Goal: Task Accomplishment & Management: Use online tool/utility

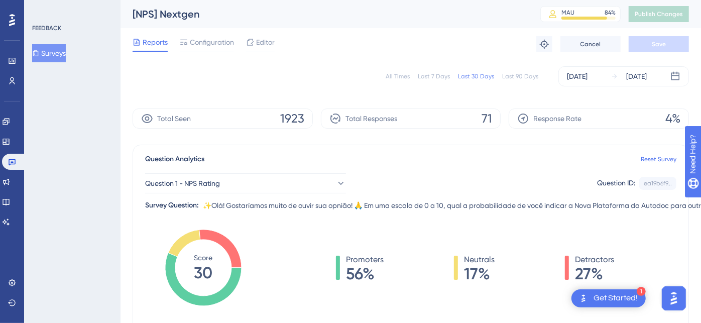
click at [525, 80] on div "All Times Last 7 Days Last 30 Days Last 90 Days [DATE] [DATE]" at bounding box center [411, 76] width 556 height 20
click at [587, 76] on div "[DATE]" at bounding box center [577, 76] width 21 height 12
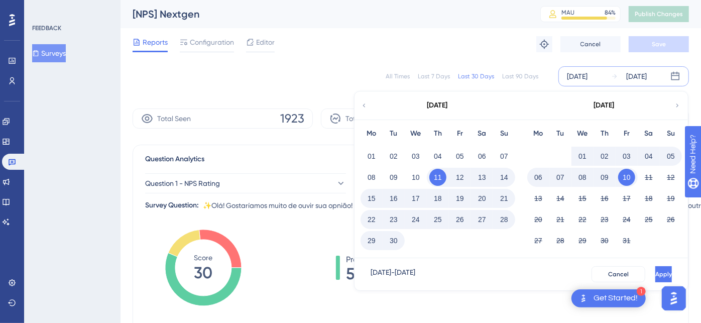
click at [364, 108] on icon at bounding box center [363, 105] width 7 height 9
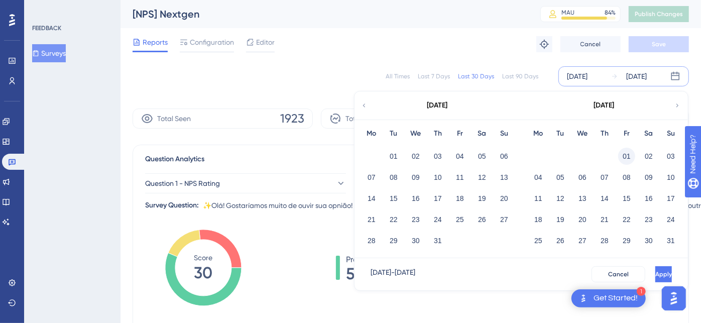
click at [625, 153] on button "01" at bounding box center [626, 156] width 17 height 17
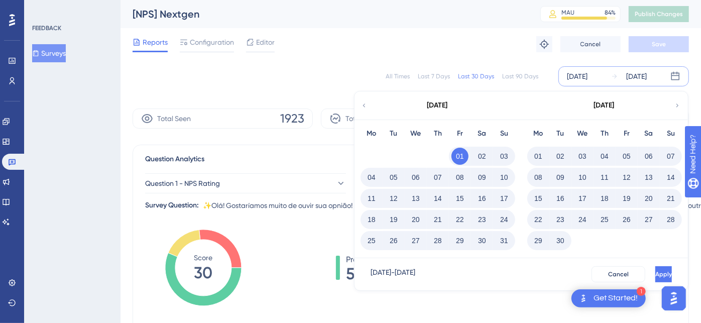
click at [504, 241] on button "31" at bounding box center [503, 240] width 17 height 17
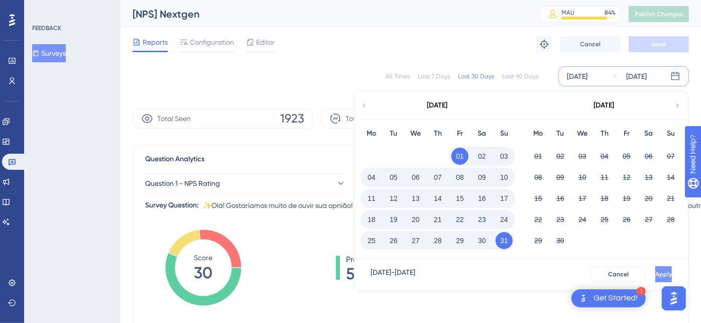
click at [655, 272] on span "Apply" at bounding box center [663, 274] width 17 height 8
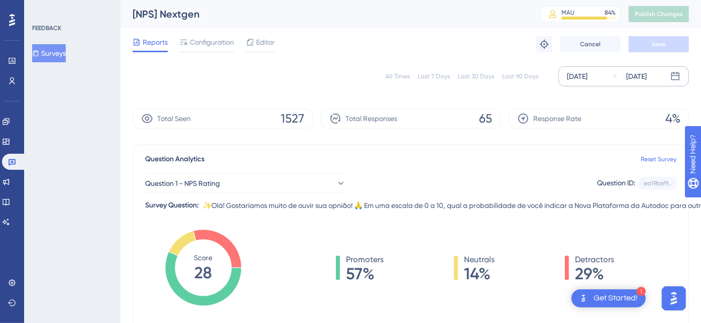
click at [580, 75] on div "[DATE]" at bounding box center [577, 76] width 21 height 12
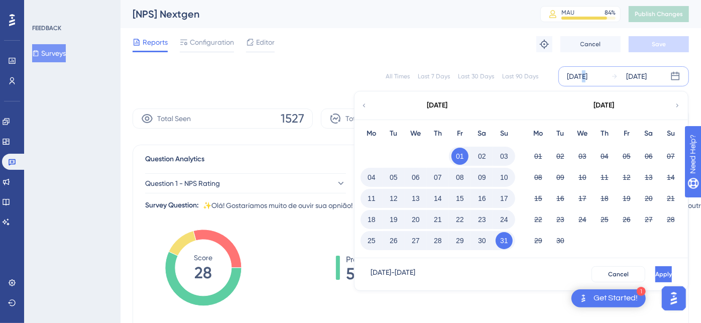
click at [583, 76] on div "[DATE]" at bounding box center [577, 76] width 21 height 12
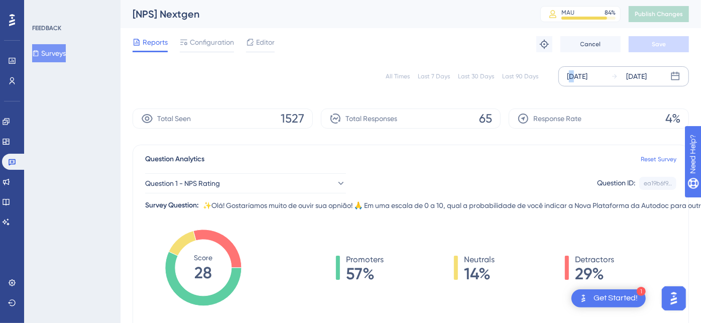
drag, startPoint x: 583, startPoint y: 76, endPoint x: 572, endPoint y: 72, distance: 11.7
click at [572, 72] on div "[DATE]" at bounding box center [577, 76] width 21 height 12
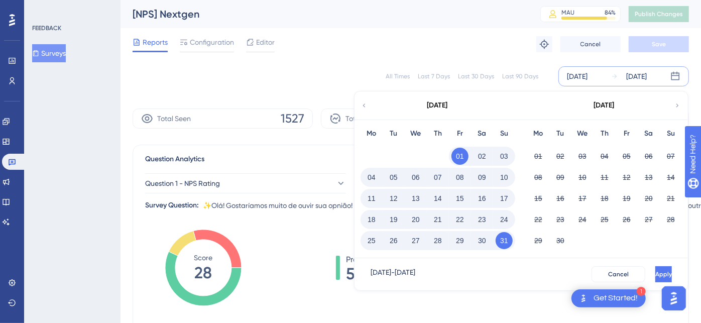
click at [639, 72] on div "[DATE]" at bounding box center [636, 76] width 21 height 12
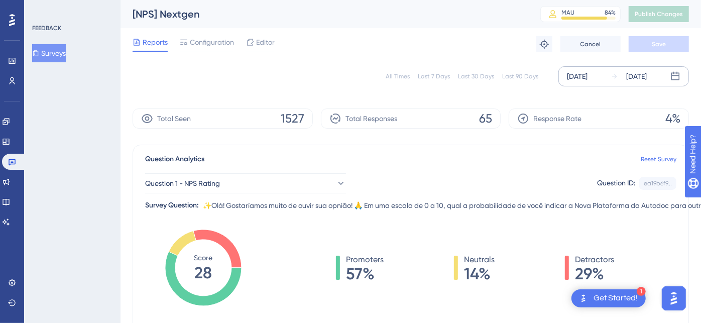
click at [641, 74] on div "[DATE]" at bounding box center [636, 76] width 21 height 12
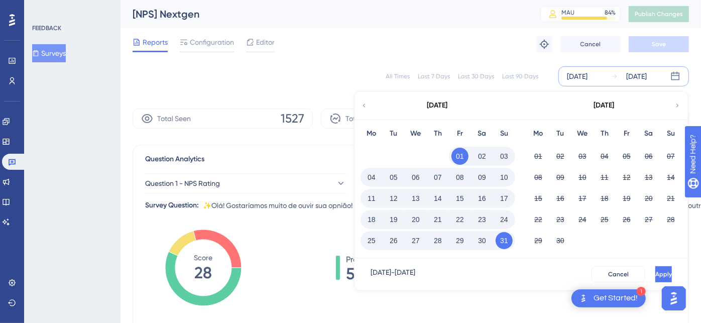
click at [503, 238] on button "31" at bounding box center [503, 240] width 17 height 17
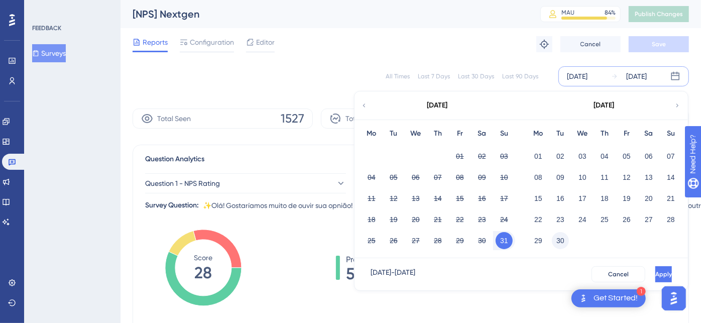
click at [558, 241] on button "30" at bounding box center [560, 240] width 17 height 17
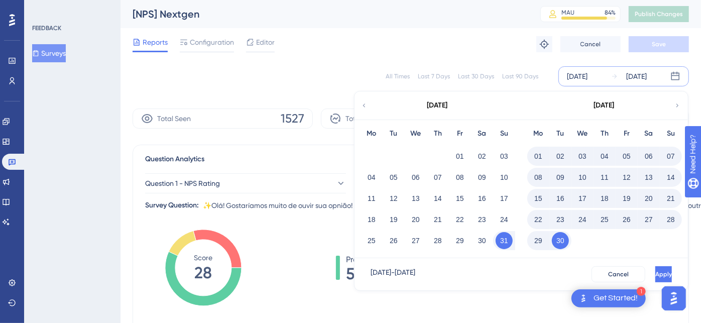
click at [535, 153] on button "01" at bounding box center [538, 156] width 17 height 17
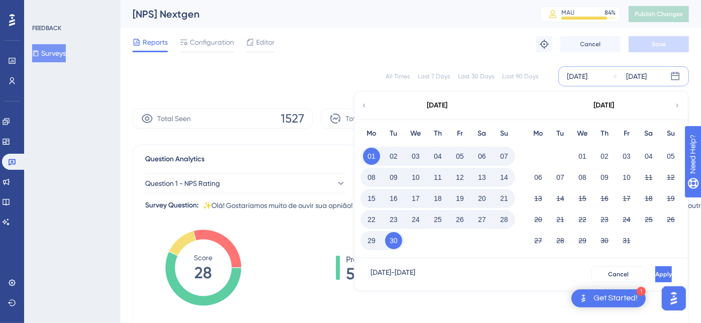
click at [655, 274] on span "Apply" at bounding box center [663, 274] width 17 height 8
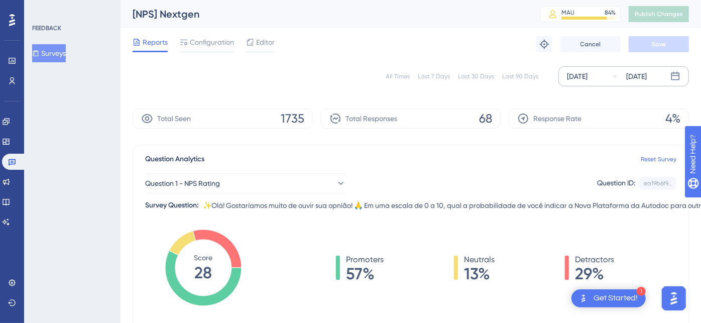
click at [579, 79] on div "[DATE]" at bounding box center [577, 76] width 21 height 12
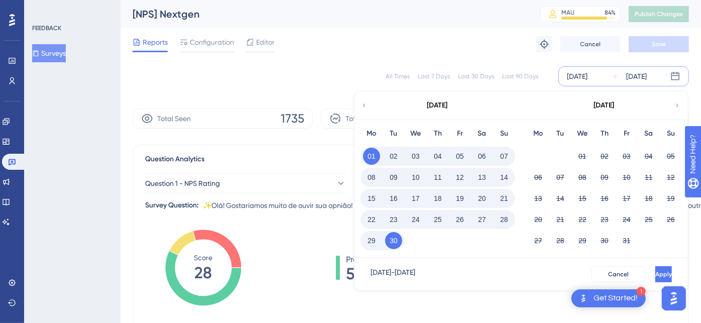
click at [389, 238] on button "30" at bounding box center [393, 240] width 17 height 17
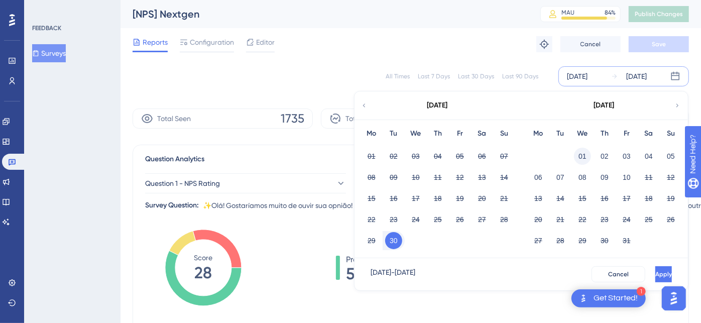
click at [583, 155] on button "01" at bounding box center [582, 156] width 17 height 17
click at [578, 157] on button "01" at bounding box center [582, 156] width 17 height 17
click at [459, 178] on button "10" at bounding box center [459, 177] width 17 height 17
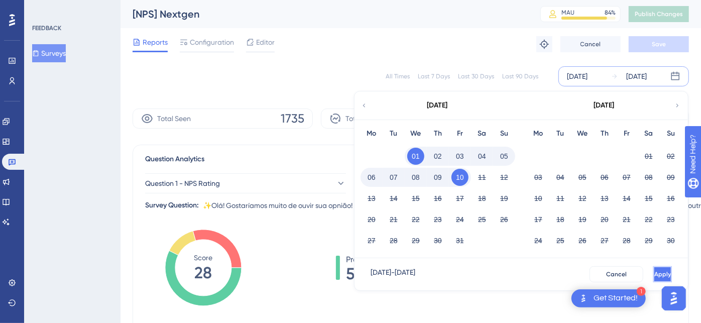
click at [653, 273] on button "Apply" at bounding box center [662, 274] width 19 height 16
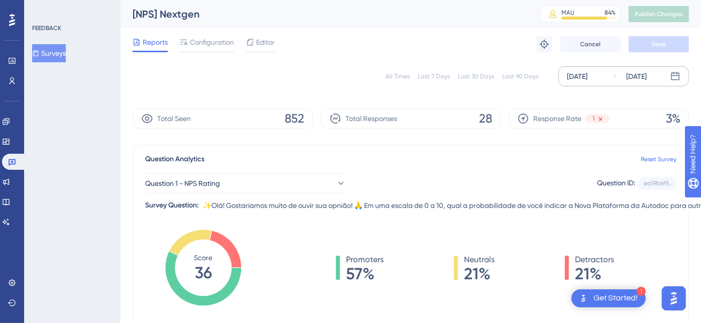
click at [603, 64] on div "All Times Last 7 Days Last 30 Days Last 90 Days [DATE] [DATE]" at bounding box center [411, 76] width 556 height 32
click at [587, 72] on div "[DATE]" at bounding box center [577, 76] width 21 height 12
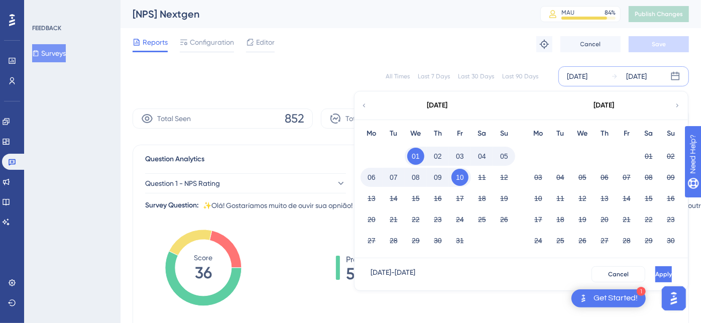
click at [363, 106] on icon at bounding box center [363, 105] width 7 height 9
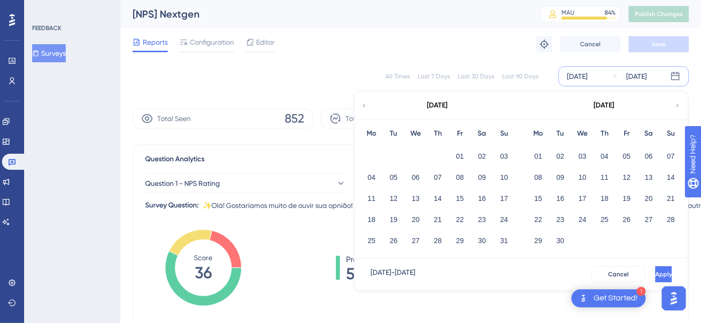
click at [363, 106] on icon at bounding box center [363, 105] width 7 height 9
click at [563, 158] on button "01" at bounding box center [560, 156] width 17 height 17
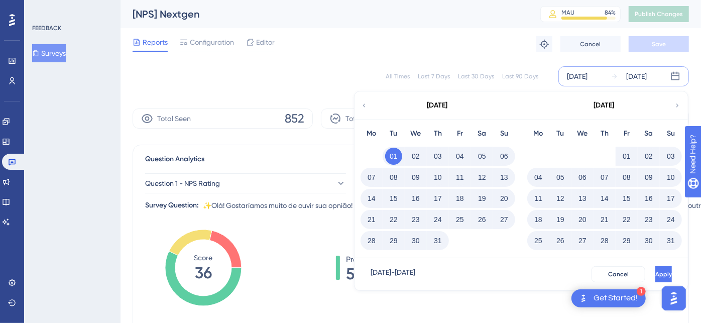
click at [439, 242] on button "31" at bounding box center [437, 240] width 17 height 17
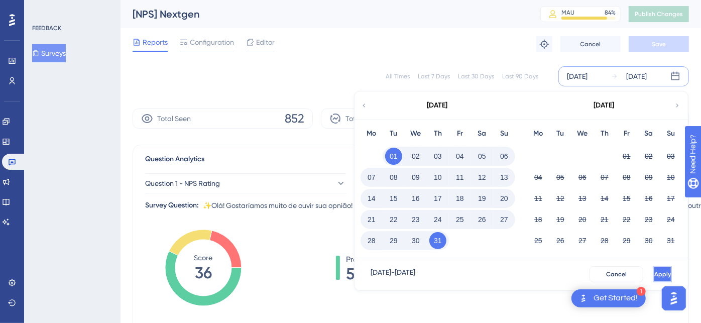
click at [654, 271] on span "Apply" at bounding box center [662, 274] width 17 height 8
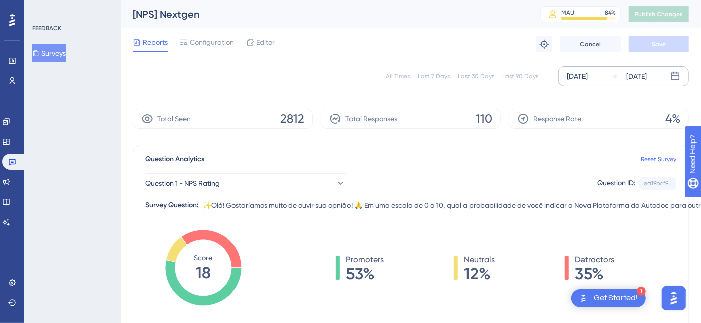
click at [572, 73] on div "[DATE]" at bounding box center [577, 76] width 21 height 12
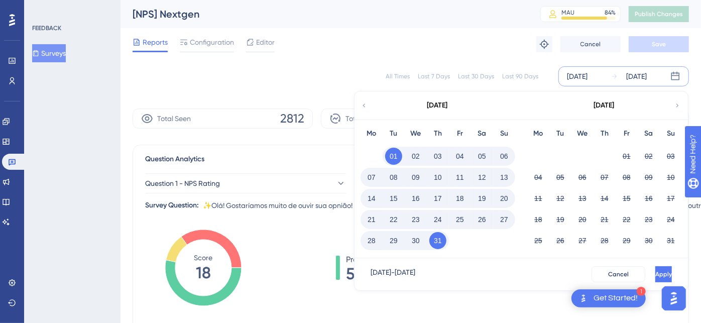
click at [366, 106] on icon at bounding box center [363, 105] width 7 height 9
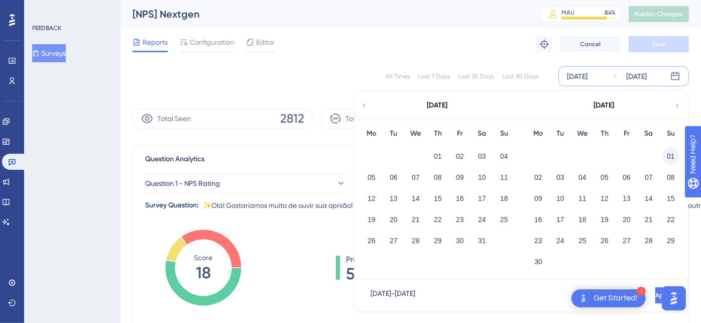
click at [667, 155] on button "01" at bounding box center [670, 156] width 17 height 17
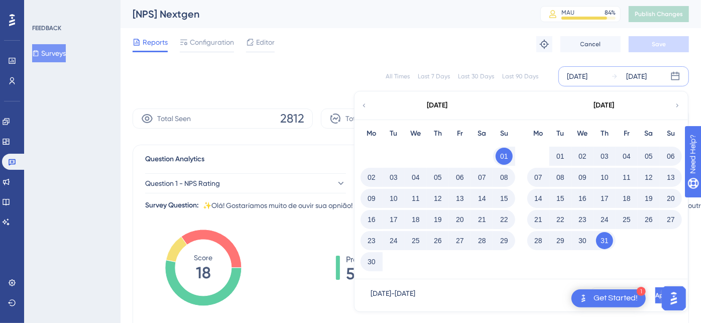
click at [369, 263] on button "30" at bounding box center [371, 261] width 17 height 17
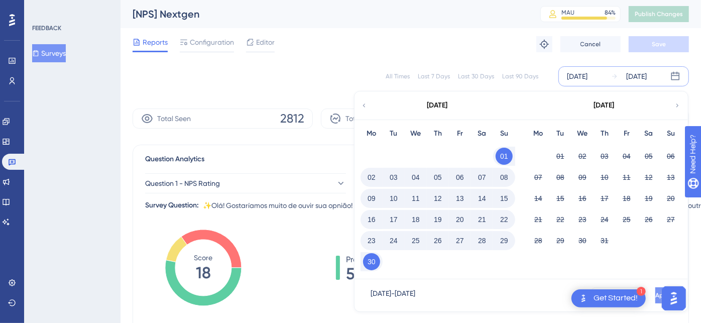
click at [655, 294] on span "Apply" at bounding box center [663, 295] width 17 height 8
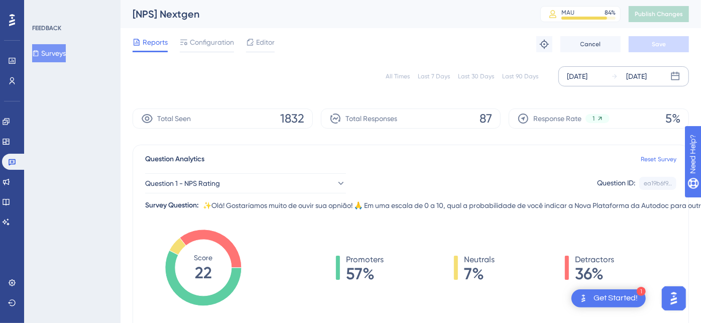
click at [587, 73] on div "[DATE]" at bounding box center [577, 76] width 21 height 12
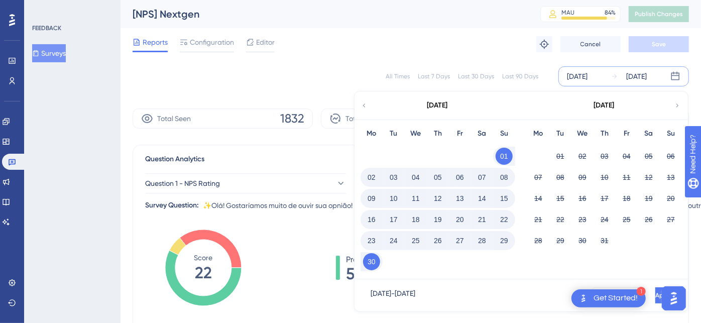
click at [364, 101] on icon at bounding box center [363, 105] width 7 height 9
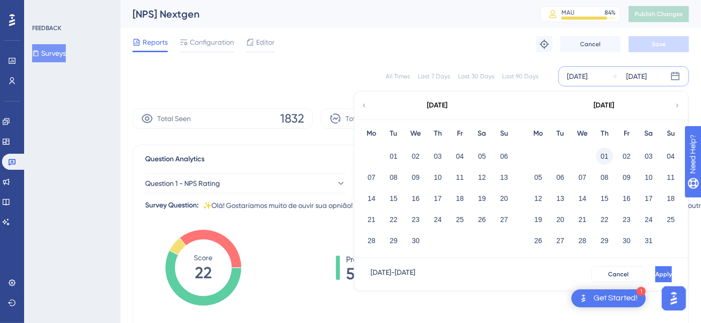
click at [606, 156] on button "01" at bounding box center [604, 156] width 17 height 17
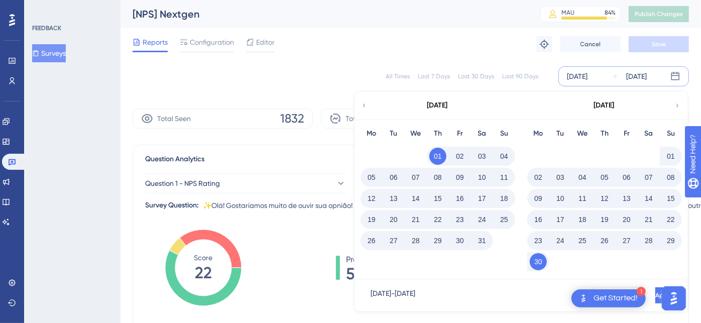
click at [483, 241] on button "31" at bounding box center [481, 240] width 17 height 17
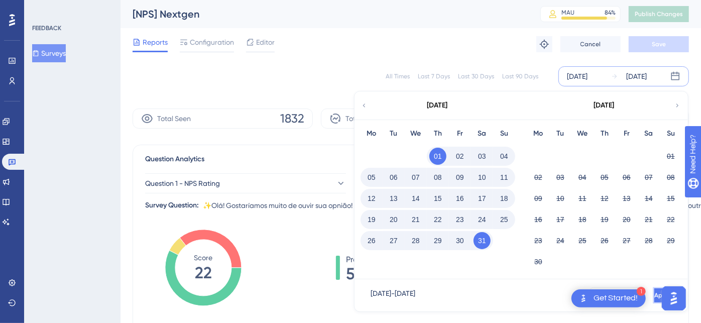
click at [655, 291] on span "Apply" at bounding box center [662, 295] width 17 height 8
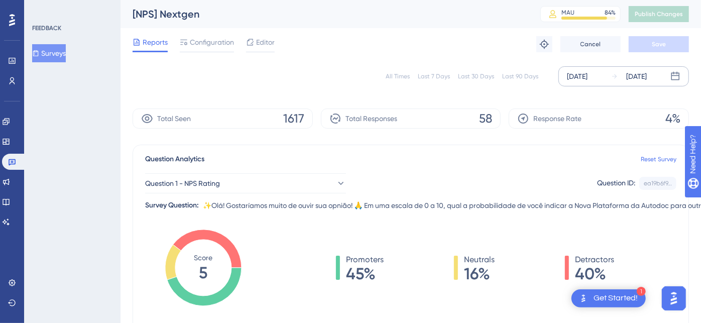
click at [579, 74] on div "[DATE]" at bounding box center [577, 76] width 21 height 12
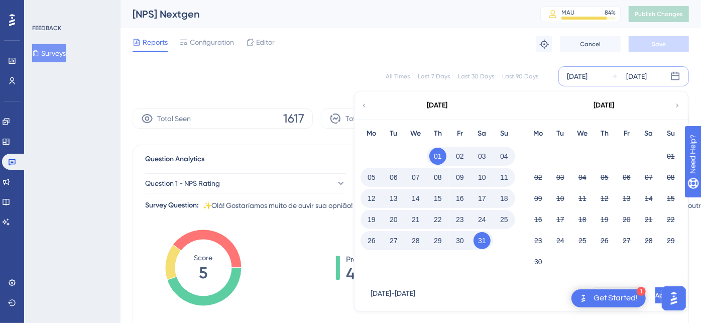
click at [366, 103] on icon at bounding box center [363, 105] width 7 height 9
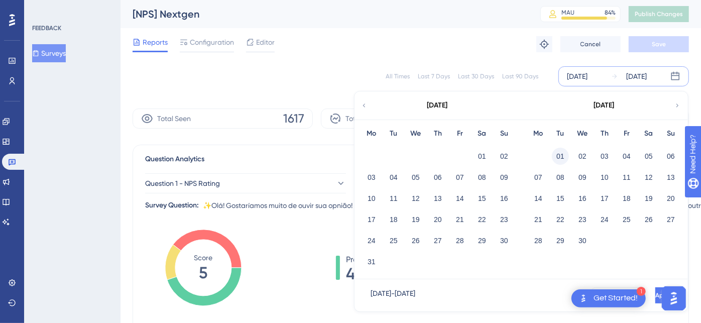
click at [556, 155] on button "01" at bounding box center [560, 156] width 17 height 17
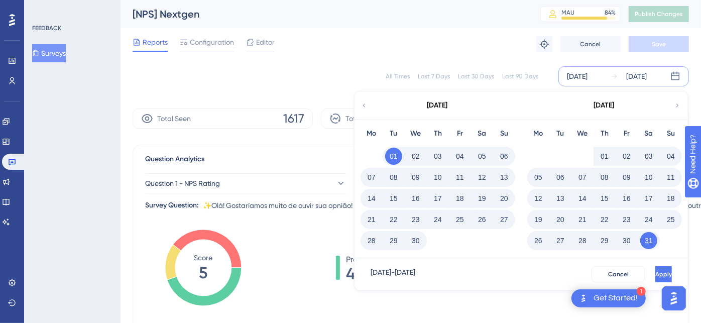
click at [416, 235] on button "30" at bounding box center [415, 240] width 17 height 17
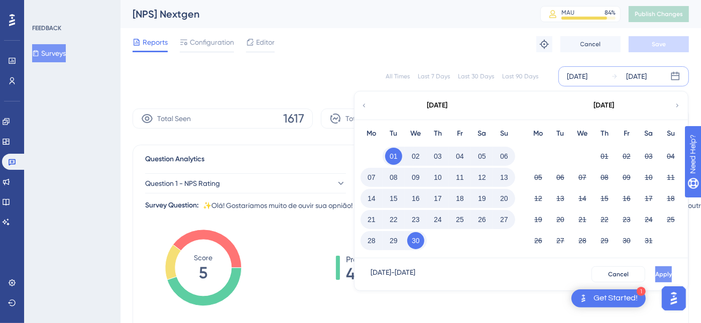
click at [655, 273] on span "Apply" at bounding box center [663, 274] width 17 height 8
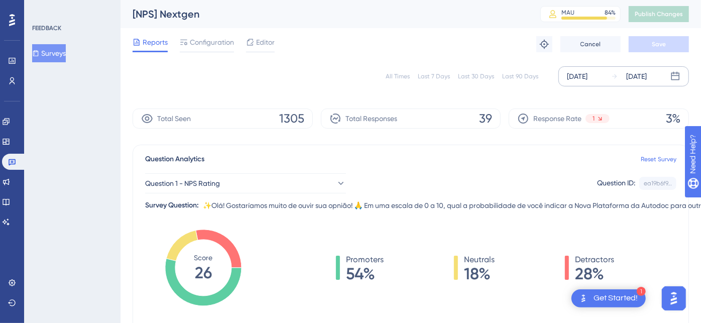
click at [575, 74] on div "[DATE]" at bounding box center [577, 76] width 21 height 12
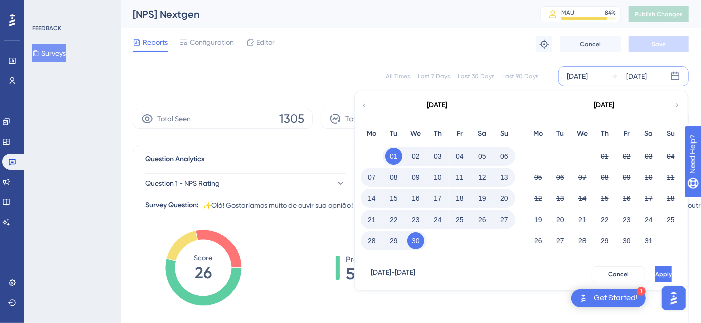
click at [370, 40] on div "Reports Configuration Editor Troubleshoot Cancel Save" at bounding box center [411, 44] width 556 height 32
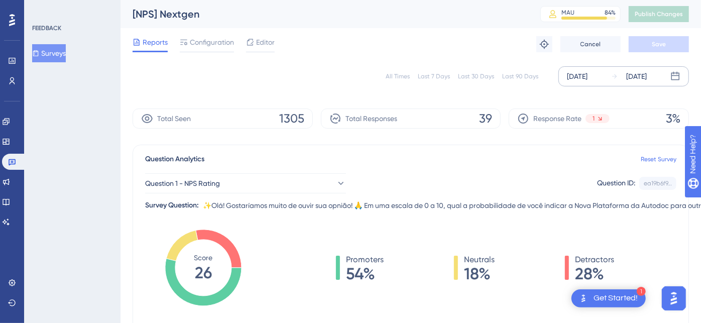
click at [587, 77] on div "[DATE]" at bounding box center [577, 76] width 21 height 12
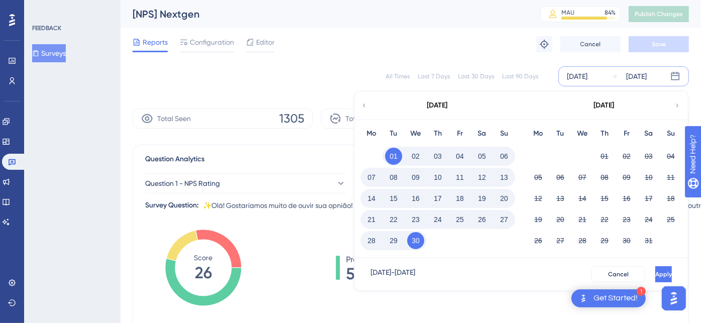
click at [397, 37] on div "Reports Configuration Editor Troubleshoot Cancel Save" at bounding box center [411, 44] width 556 height 32
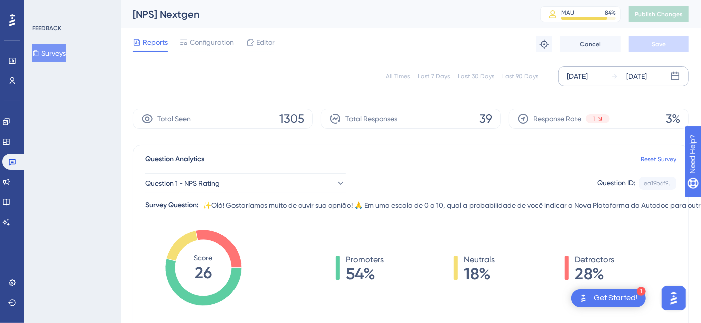
click at [581, 76] on div "[DATE]" at bounding box center [577, 76] width 21 height 12
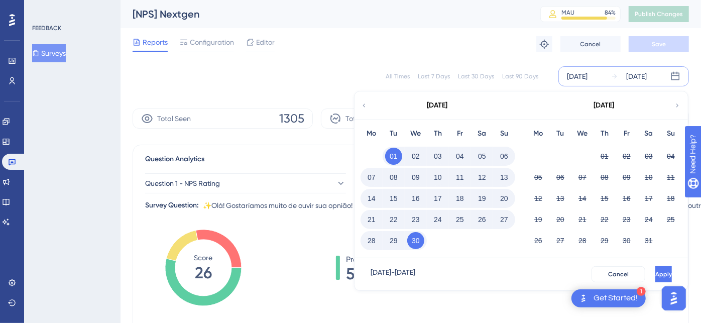
click at [364, 104] on icon at bounding box center [363, 105] width 7 height 9
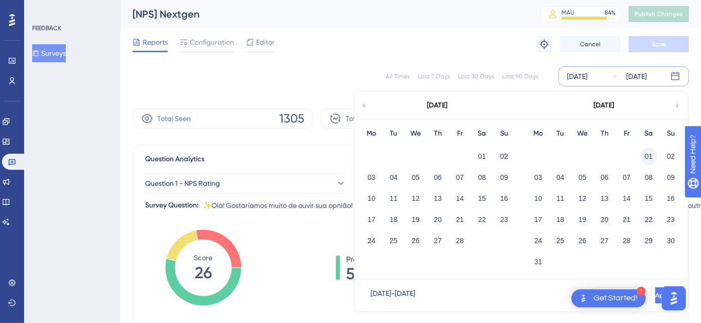
click at [649, 155] on button "01" at bounding box center [648, 156] width 17 height 17
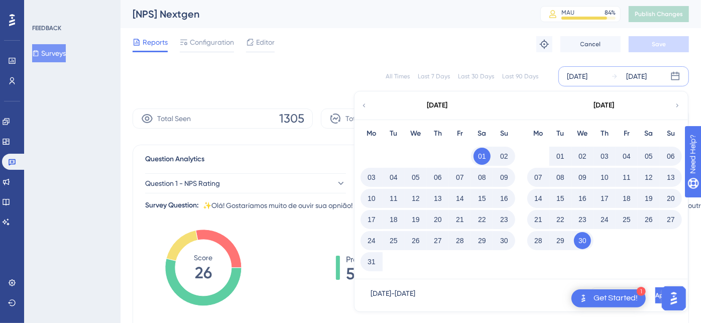
click at [384, 257] on div "31" at bounding box center [437, 260] width 155 height 21
click at [374, 260] on button "31" at bounding box center [371, 261] width 17 height 17
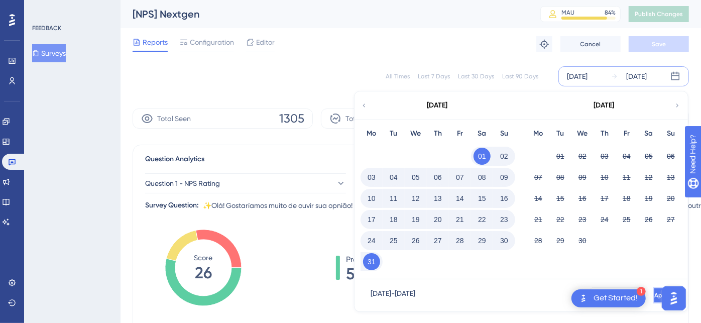
click at [657, 290] on button "Apply" at bounding box center [662, 295] width 19 height 16
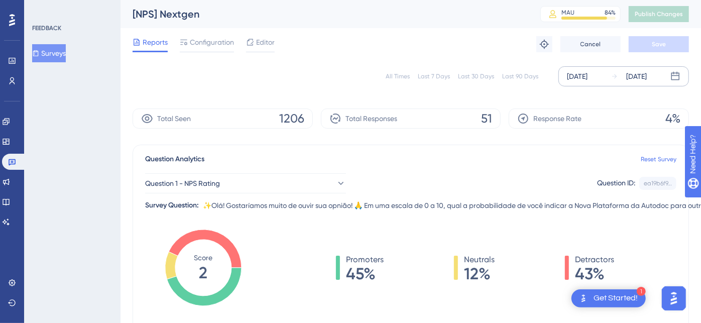
click at [584, 75] on div "[DATE]" at bounding box center [577, 76] width 21 height 12
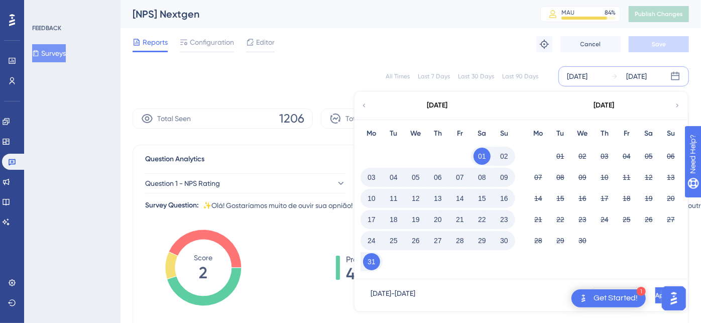
click at [483, 154] on button "01" at bounding box center [481, 156] width 17 height 17
click at [370, 261] on button "31" at bounding box center [371, 261] width 17 height 17
click at [373, 259] on button "31" at bounding box center [371, 261] width 17 height 17
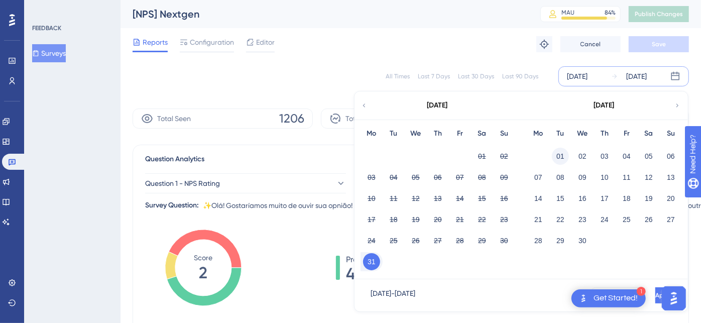
click at [559, 154] on button "01" at bounding box center [560, 156] width 17 height 17
click at [374, 259] on button "31" at bounding box center [371, 261] width 17 height 17
click at [586, 235] on button "30" at bounding box center [582, 240] width 17 height 17
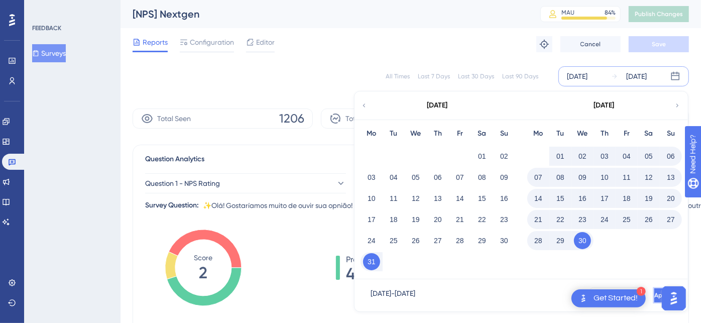
click at [656, 288] on button "Apply" at bounding box center [662, 295] width 19 height 16
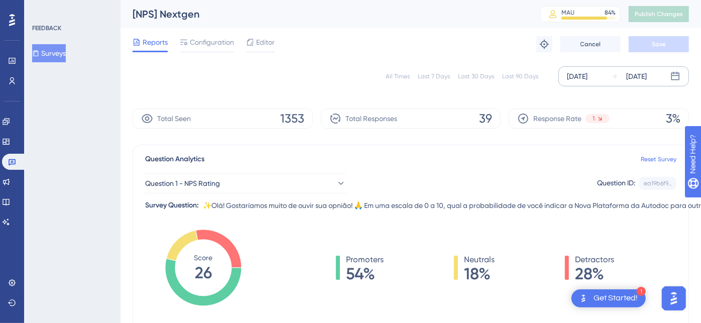
click at [587, 73] on div "[DATE]" at bounding box center [577, 76] width 21 height 12
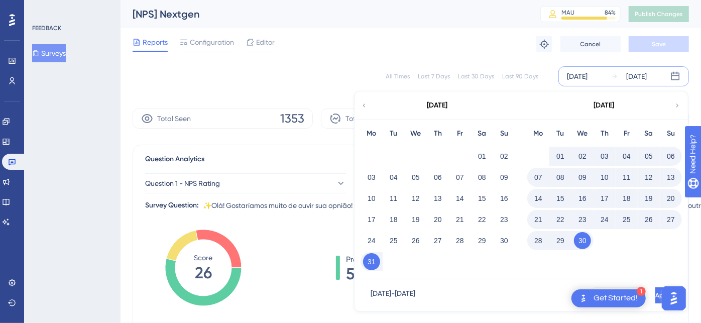
click at [671, 104] on div "[DATE]" at bounding box center [604, 105] width 166 height 28
click at [674, 109] on div "[DATE]" at bounding box center [604, 105] width 166 height 28
click at [676, 110] on div "[DATE]" at bounding box center [604, 105] width 166 height 28
click at [676, 101] on icon at bounding box center [677, 105] width 7 height 9
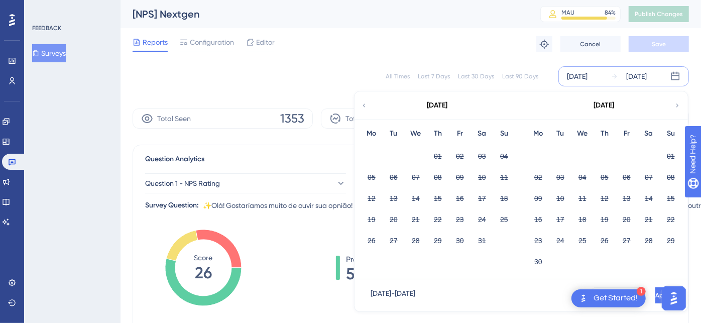
click at [365, 103] on icon at bounding box center [363, 105] width 7 height 9
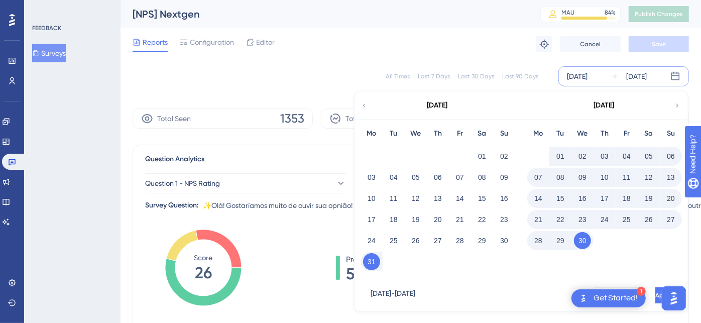
click at [583, 241] on button "30" at bounding box center [582, 240] width 17 height 17
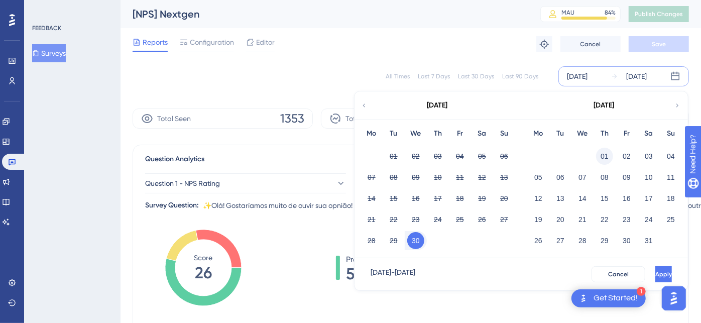
click at [605, 153] on button "01" at bounding box center [604, 156] width 17 height 17
click at [415, 241] on button "30" at bounding box center [415, 240] width 17 height 17
click at [652, 244] on button "31" at bounding box center [648, 240] width 17 height 17
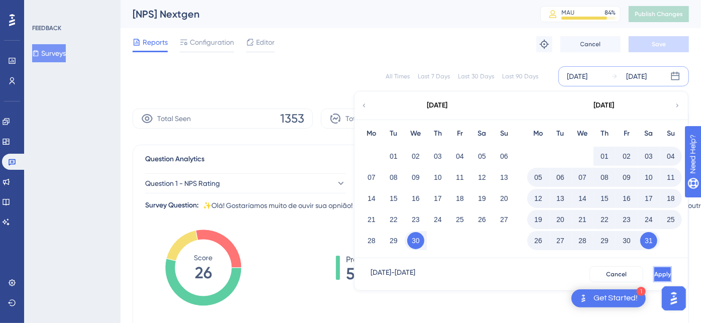
click at [654, 272] on span "Apply" at bounding box center [662, 274] width 17 height 8
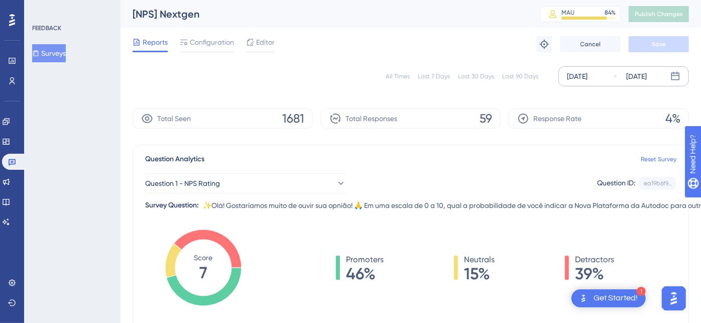
click at [583, 76] on div "[DATE]" at bounding box center [577, 76] width 21 height 12
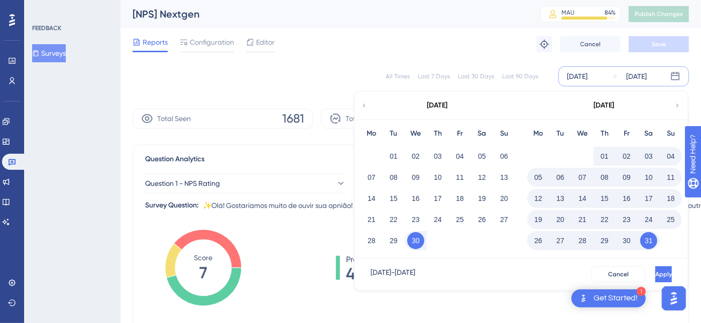
click at [677, 105] on icon at bounding box center [677, 105] width 7 height 9
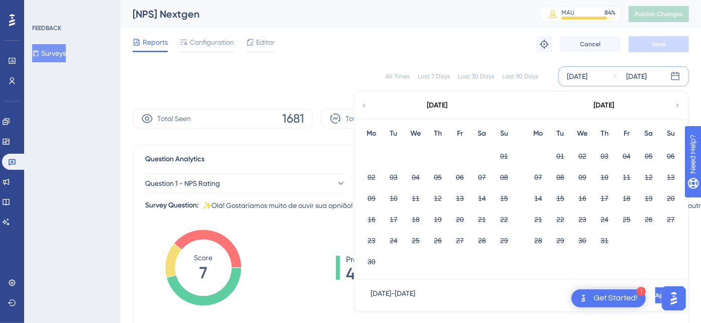
click at [368, 107] on div "[DATE]" at bounding box center [437, 105] width 166 height 28
click at [368, 103] on div "[DATE]" at bounding box center [437, 105] width 166 height 28
click at [364, 103] on icon at bounding box center [364, 105] width 3 height 4
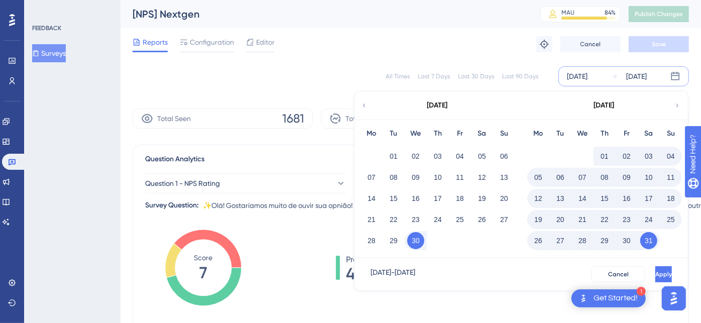
click at [645, 239] on button "31" at bounding box center [648, 240] width 17 height 17
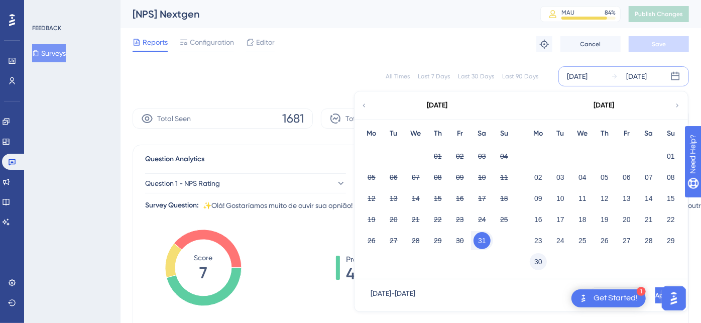
click at [539, 267] on button "30" at bounding box center [538, 261] width 17 height 17
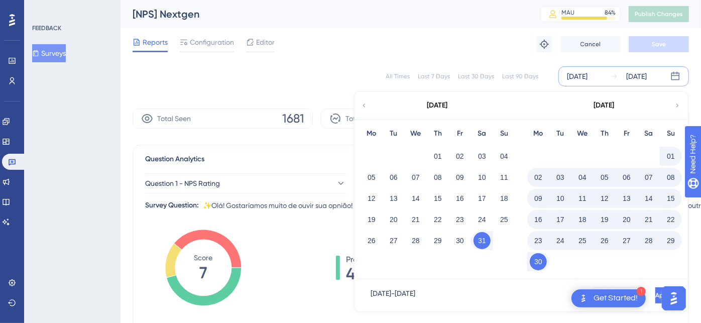
click at [669, 157] on button "01" at bounding box center [670, 156] width 17 height 17
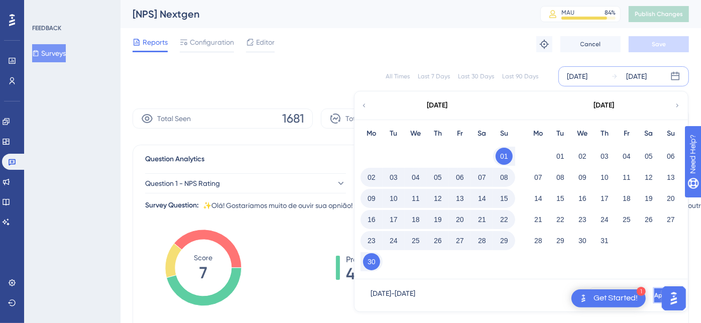
click at [653, 290] on button "Apply" at bounding box center [662, 295] width 19 height 16
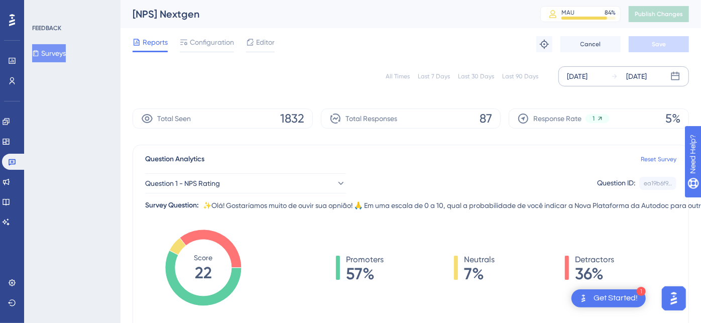
click at [582, 77] on div "[DATE]" at bounding box center [577, 76] width 21 height 12
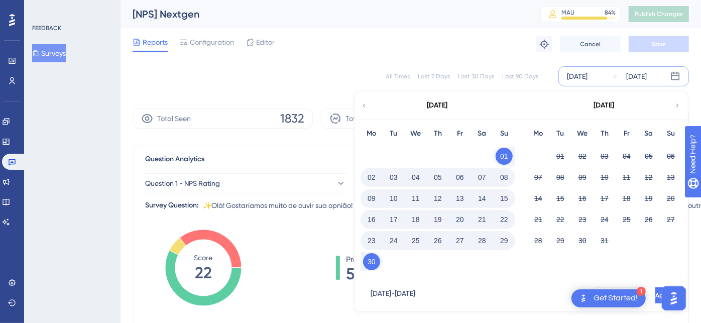
click at [371, 264] on button "30" at bounding box center [371, 261] width 17 height 17
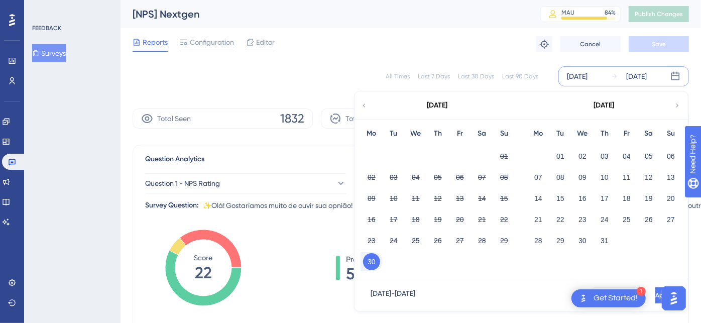
drag, startPoint x: 604, startPoint y: 238, endPoint x: 594, endPoint y: 231, distance: 12.7
click at [604, 237] on button "31" at bounding box center [604, 240] width 17 height 17
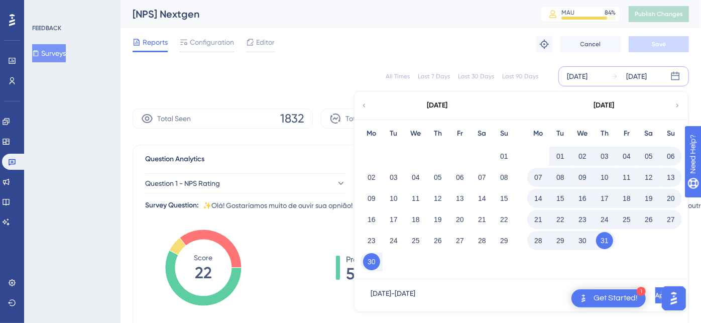
click at [552, 155] on button "01" at bounding box center [560, 156] width 17 height 17
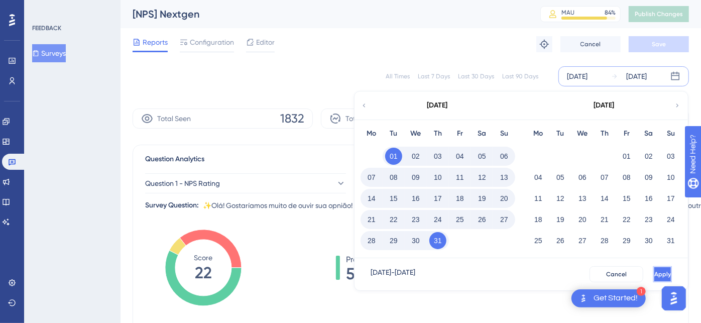
click at [653, 272] on button "Apply" at bounding box center [662, 274] width 19 height 16
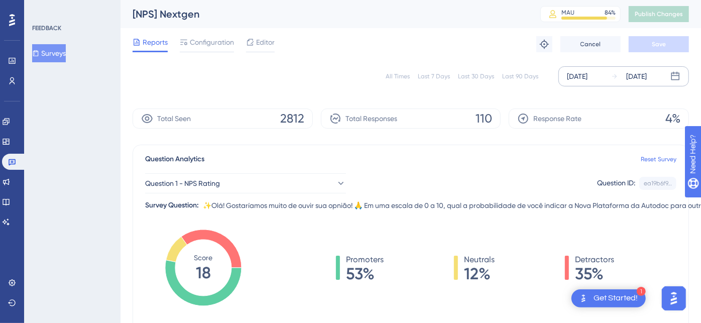
click at [587, 78] on div "[DATE]" at bounding box center [577, 76] width 21 height 12
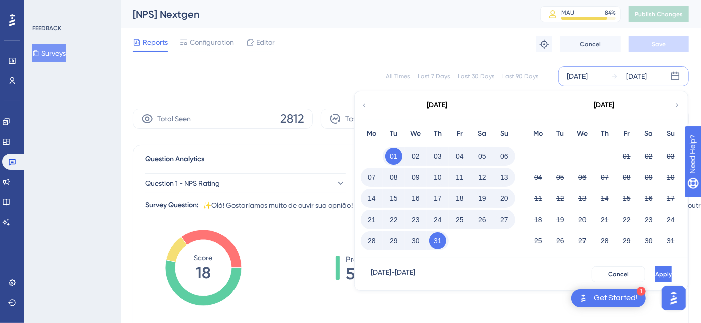
click at [440, 240] on button "31" at bounding box center [437, 240] width 17 height 17
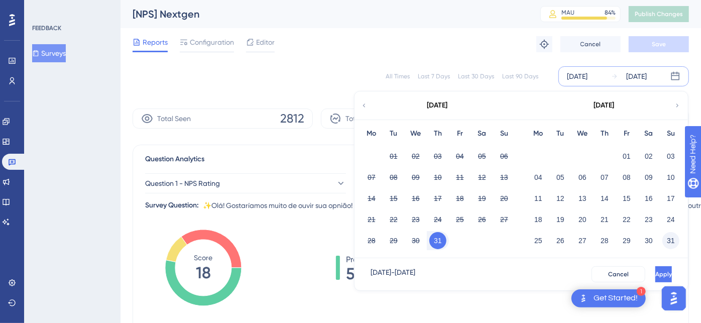
click at [670, 239] on button "31" at bounding box center [670, 240] width 17 height 17
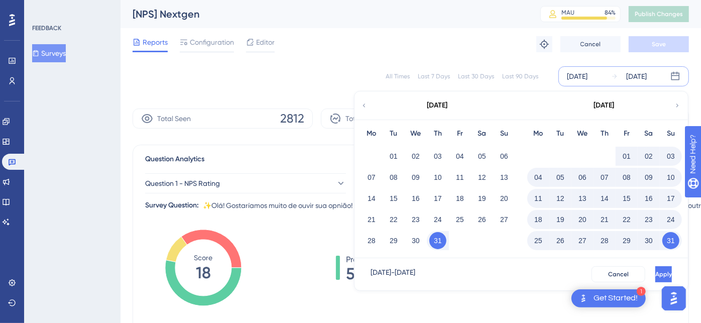
click at [626, 158] on button "01" at bounding box center [626, 156] width 17 height 17
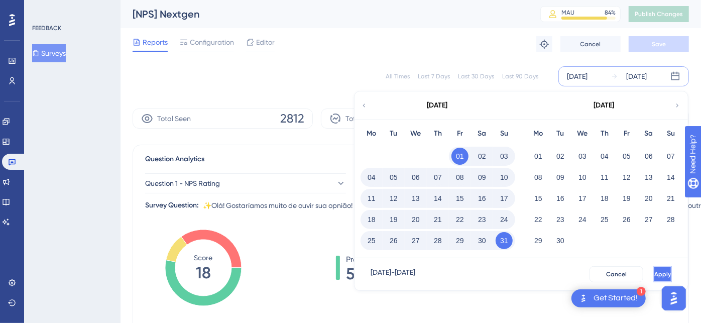
click at [654, 273] on span "Apply" at bounding box center [662, 274] width 17 height 8
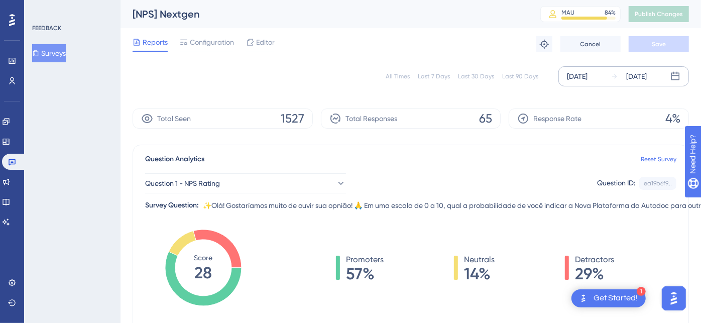
click at [585, 75] on div "[DATE]" at bounding box center [577, 76] width 21 height 12
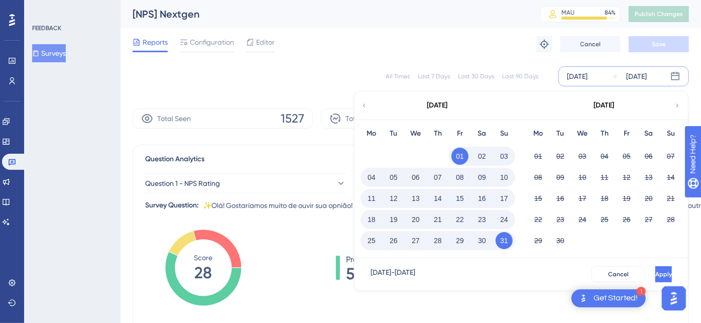
click at [506, 240] on button "31" at bounding box center [503, 240] width 17 height 17
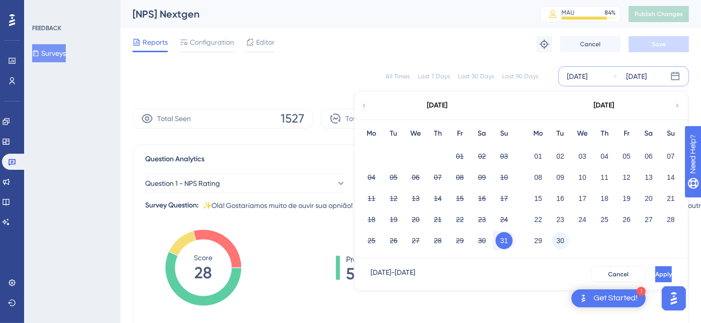
click at [556, 240] on button "30" at bounding box center [560, 240] width 17 height 17
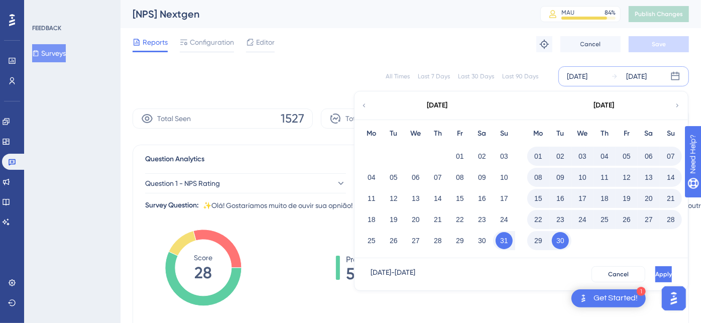
click at [540, 156] on button "01" at bounding box center [538, 156] width 17 height 17
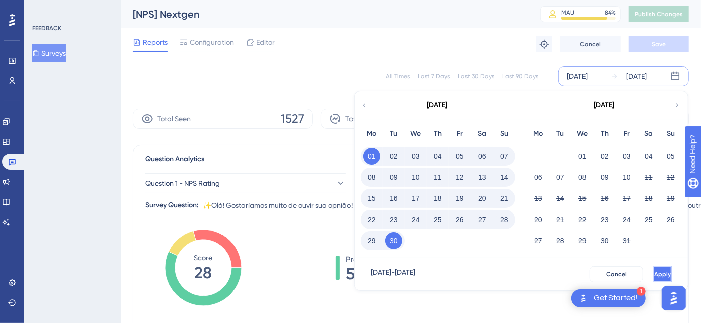
click at [654, 272] on span "Apply" at bounding box center [662, 274] width 17 height 8
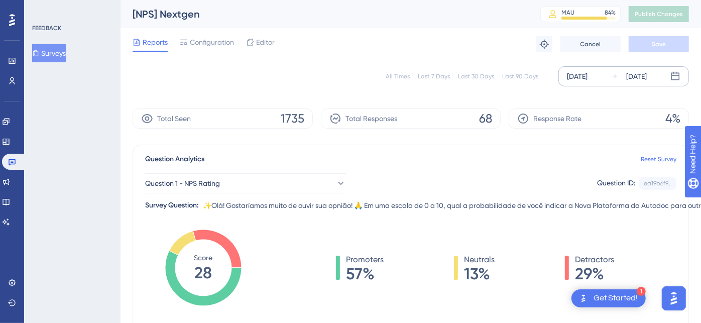
click at [587, 76] on div "[DATE]" at bounding box center [577, 76] width 21 height 12
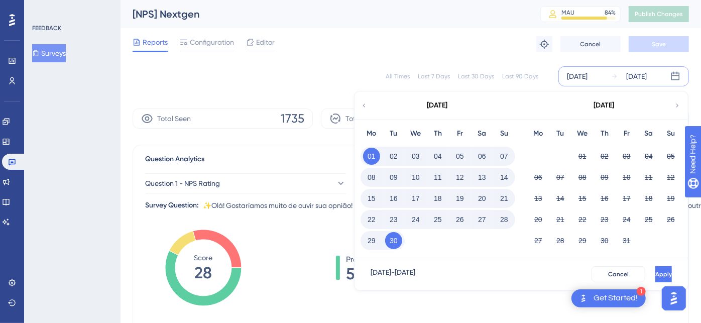
click at [388, 241] on button "30" at bounding box center [393, 240] width 17 height 17
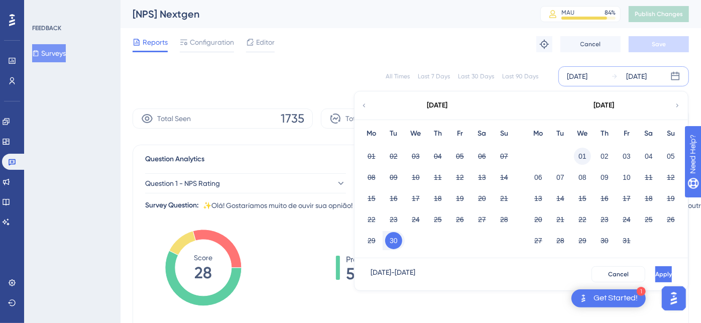
click at [575, 154] on button "01" at bounding box center [582, 156] width 17 height 17
click at [397, 236] on button "30" at bounding box center [393, 240] width 17 height 17
click at [393, 240] on button "30" at bounding box center [393, 240] width 17 height 17
click at [392, 238] on button "30" at bounding box center [393, 240] width 17 height 17
click at [394, 240] on button "30" at bounding box center [393, 240] width 17 height 17
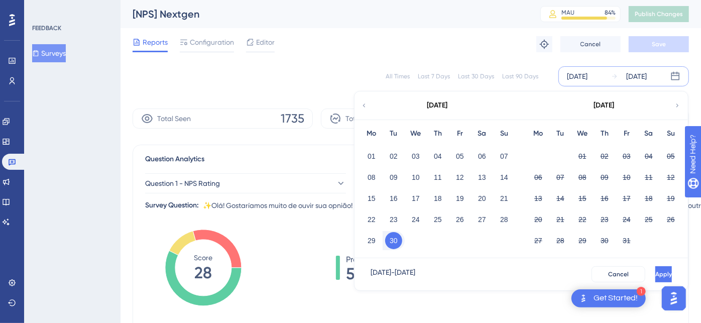
click at [393, 240] on button "30" at bounding box center [393, 240] width 17 height 17
click at [630, 177] on button "10" at bounding box center [626, 177] width 17 height 17
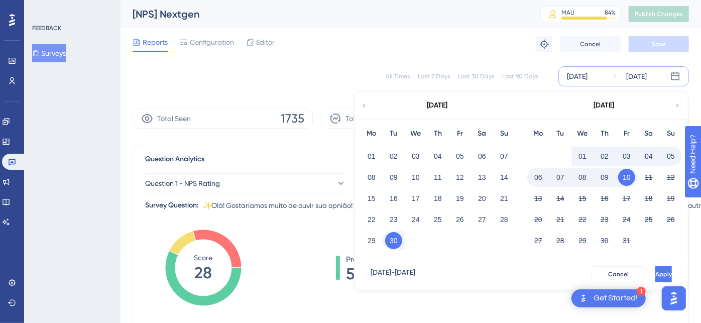
click at [581, 153] on button "01" at bounding box center [582, 156] width 17 height 17
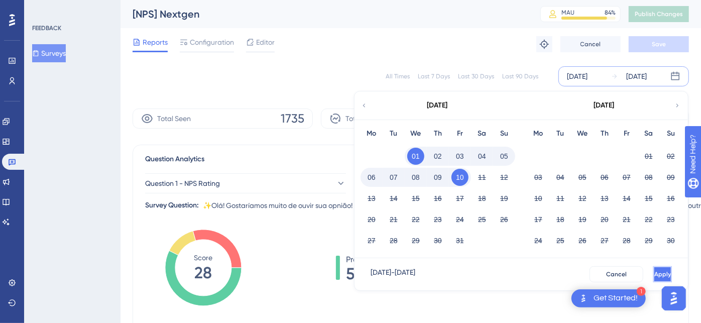
click at [654, 271] on span "Apply" at bounding box center [662, 274] width 17 height 8
